Goal: Task Accomplishment & Management: Manage account settings

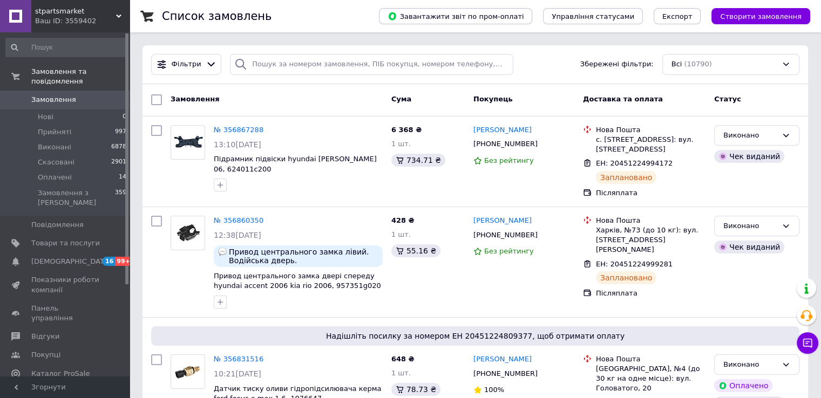
click at [92, 95] on span "Замовлення" at bounding box center [65, 100] width 69 height 10
click at [88, 95] on span "Замовлення" at bounding box center [65, 100] width 69 height 10
click at [79, 95] on span "Замовлення" at bounding box center [65, 100] width 69 height 10
click at [62, 95] on span "Замовлення" at bounding box center [53, 100] width 45 height 10
click at [72, 95] on span "Замовлення" at bounding box center [65, 100] width 69 height 10
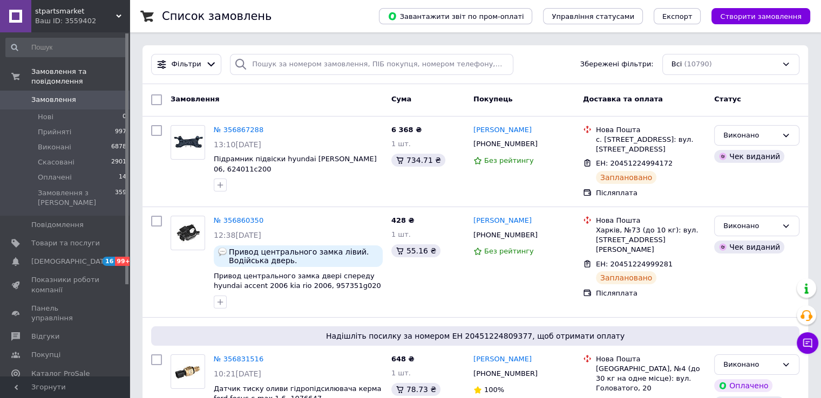
click at [78, 95] on span "Замовлення" at bounding box center [65, 100] width 69 height 10
click at [43, 95] on span "Замовлення" at bounding box center [53, 100] width 45 height 10
click at [84, 95] on span "Замовлення" at bounding box center [65, 100] width 69 height 10
click at [65, 95] on span "Замовлення" at bounding box center [53, 100] width 45 height 10
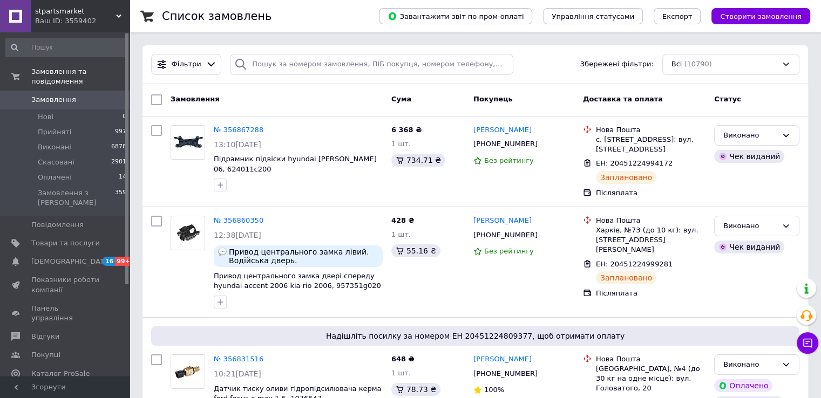
click at [50, 95] on span "Замовлення" at bounding box center [53, 100] width 45 height 10
click at [60, 95] on span "Замовлення" at bounding box center [53, 100] width 45 height 10
click at [63, 95] on span "Замовлення" at bounding box center [53, 100] width 45 height 10
click at [50, 95] on span "Замовлення" at bounding box center [53, 100] width 45 height 10
click at [80, 95] on span "Замовлення" at bounding box center [65, 100] width 69 height 10
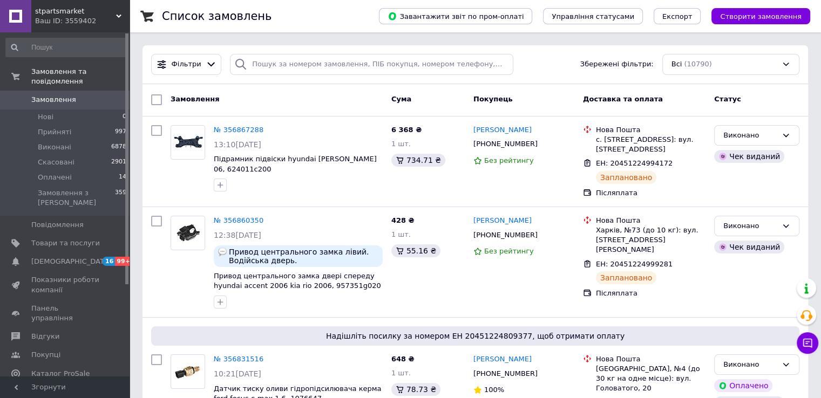
click at [76, 95] on span "Замовлення" at bounding box center [65, 100] width 69 height 10
click at [54, 95] on span "Замовлення" at bounding box center [53, 100] width 45 height 10
click at [65, 95] on span "Замовлення" at bounding box center [53, 100] width 45 height 10
click at [71, 95] on span "Замовлення" at bounding box center [65, 100] width 69 height 10
click at [65, 95] on span "Замовлення" at bounding box center [53, 100] width 45 height 10
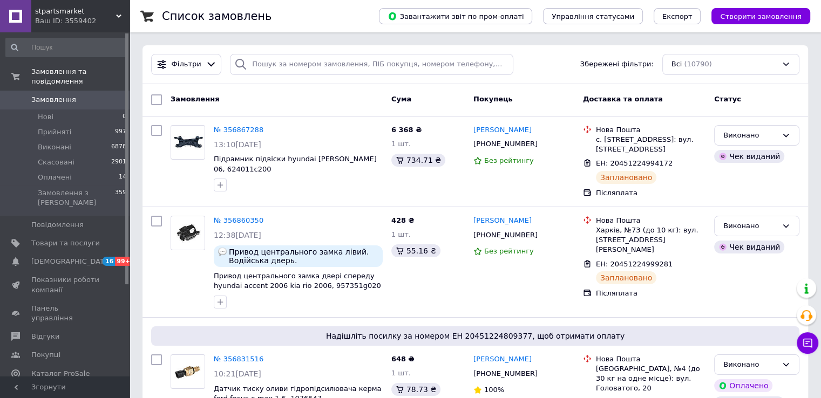
click at [74, 95] on span "Замовлення" at bounding box center [65, 100] width 69 height 10
click at [73, 95] on span "Замовлення" at bounding box center [65, 100] width 69 height 10
click at [69, 95] on span "Замовлення" at bounding box center [53, 100] width 45 height 10
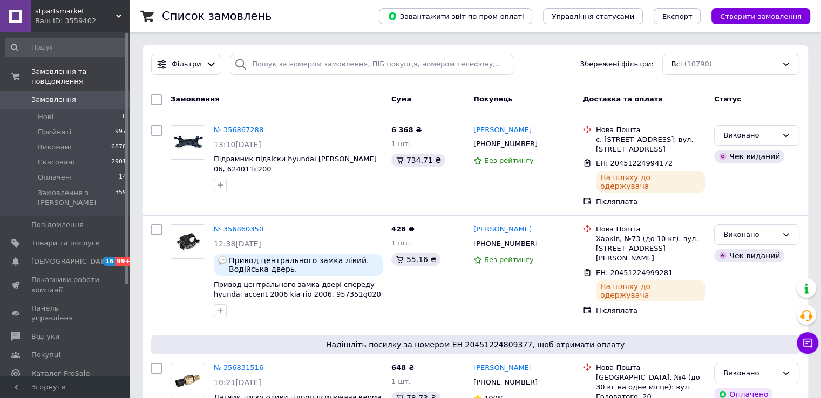
click at [56, 95] on span "Замовлення" at bounding box center [53, 100] width 45 height 10
click at [76, 95] on span "Замовлення" at bounding box center [65, 100] width 69 height 10
click at [81, 95] on span "Замовлення" at bounding box center [65, 100] width 69 height 10
